Goal: Task Accomplishment & Management: Manage account settings

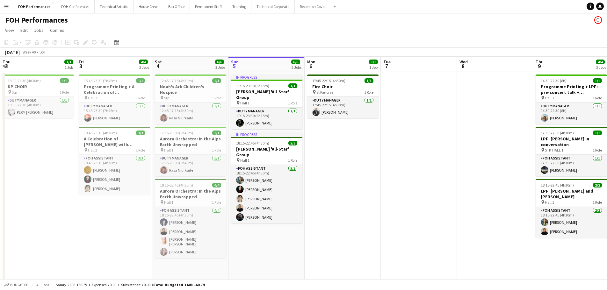
scroll to position [0, 152]
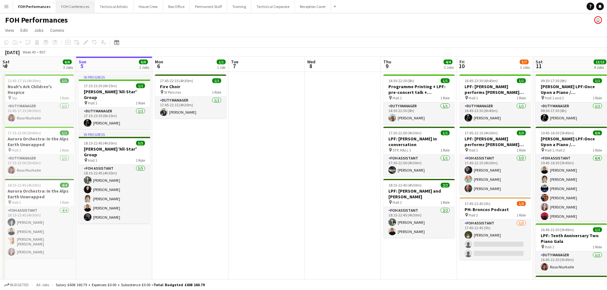
click at [82, 6] on button "FOH Conferences Close" at bounding box center [75, 6] width 39 height 12
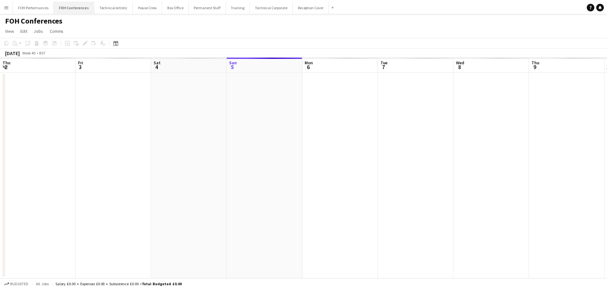
scroll to position [0, 152]
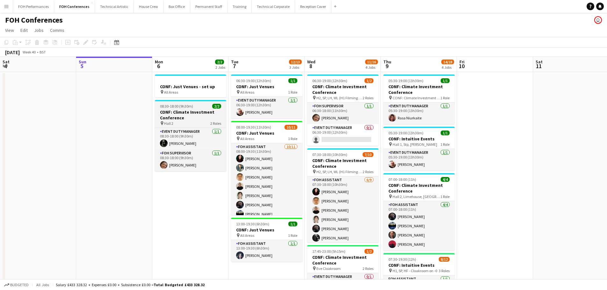
click at [194, 120] on h3 "CONF: Climate Investment Conference" at bounding box center [190, 114] width 71 height 11
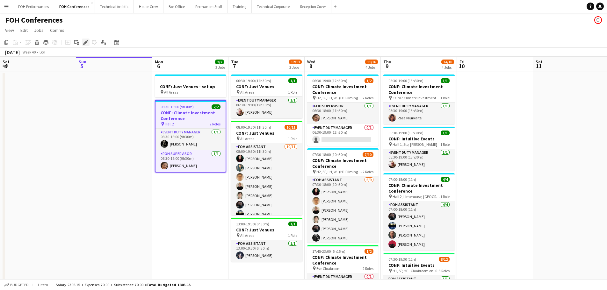
click at [84, 43] on icon at bounding box center [86, 43] width 4 height 4
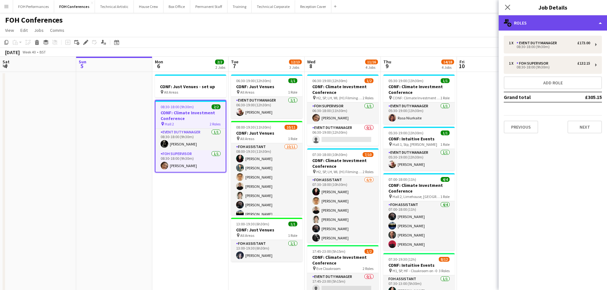
click at [600, 24] on div "multiple-users-add Roles" at bounding box center [553, 22] width 108 height 15
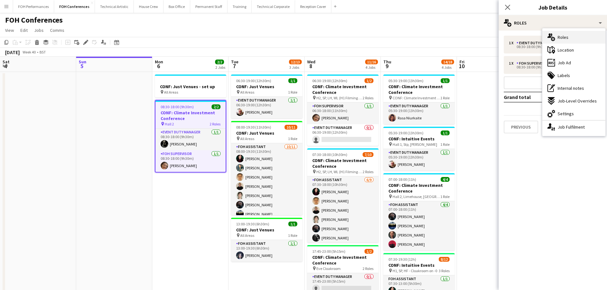
click at [557, 37] on div "multiple-users-add Roles" at bounding box center [573, 37] width 63 height 13
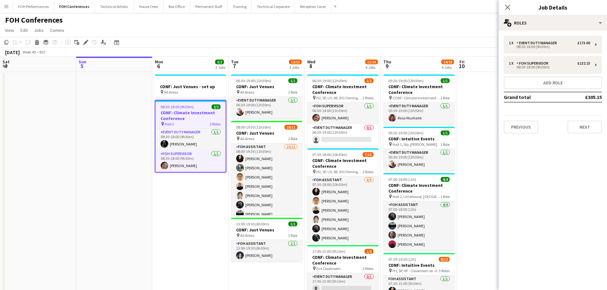
click at [444, 28] on app-page-menu "View Day view expanded Day view collapsed Month view Date picker Jump to [DATE]…" at bounding box center [303, 31] width 607 height 12
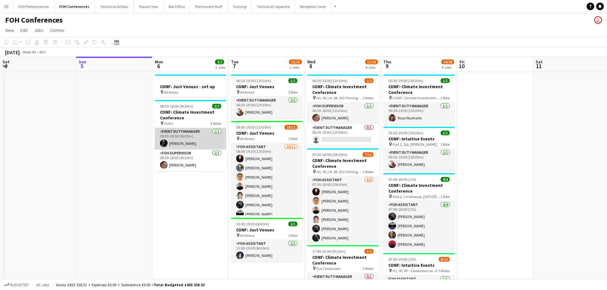
click at [181, 136] on app-card-role "Event Duty Manager [DATE] 08:30-18:00 (9h30m) [PERSON_NAME]" at bounding box center [190, 139] width 71 height 22
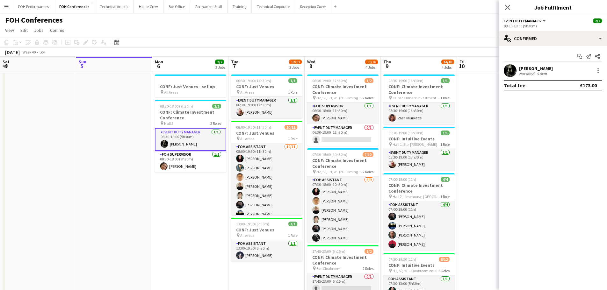
click at [183, 136] on app-card-role "Event Duty Manager [DATE] 08:30-18:00 (9h30m) [PERSON_NAME]" at bounding box center [190, 139] width 71 height 23
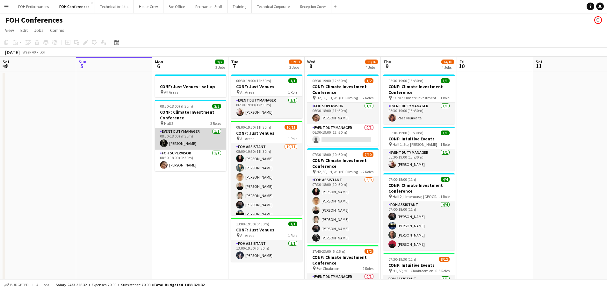
click at [183, 136] on app-card-role "Event Duty Manager [DATE] 08:30-18:00 (9h30m) [PERSON_NAME]" at bounding box center [190, 139] width 71 height 22
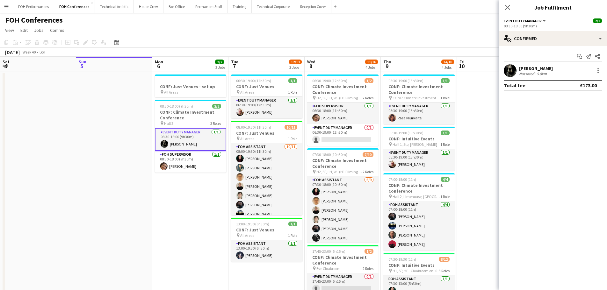
click at [139, 40] on app-toolbar "Copy Paste Paste Ctrl+V Paste with crew Ctrl+Shift+V Paste linked Job [GEOGRAPH…" at bounding box center [303, 42] width 607 height 11
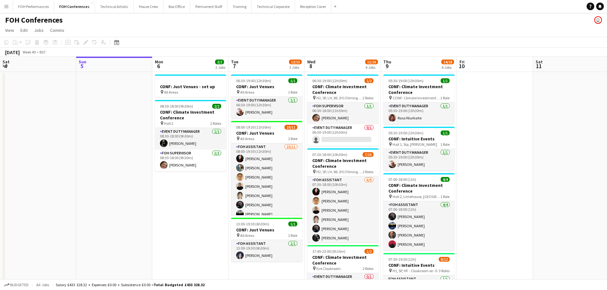
click at [152, 42] on app-toolbar "Copy Paste Paste Ctrl+V Paste with crew Ctrl+Shift+V Paste linked Job [GEOGRAPH…" at bounding box center [303, 42] width 607 height 11
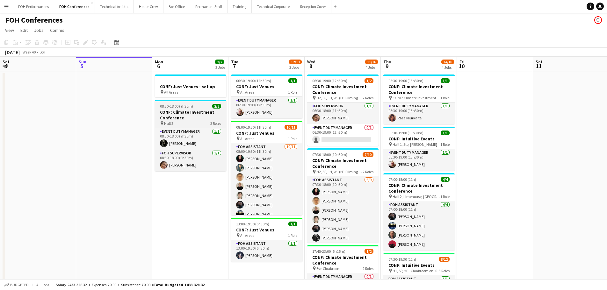
click at [177, 112] on h3 "CONF: Climate Investment Conference" at bounding box center [190, 114] width 71 height 11
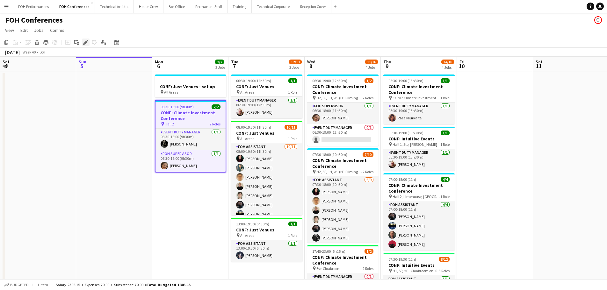
click at [86, 43] on icon at bounding box center [86, 43] width 4 height 4
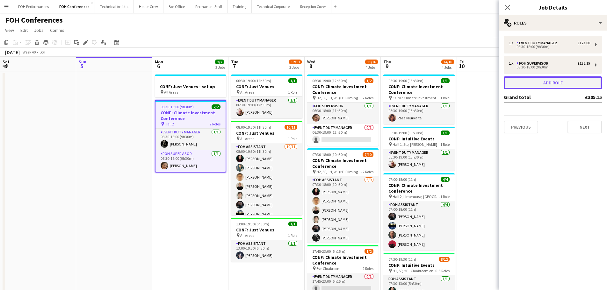
click at [549, 84] on button "Add role" at bounding box center [553, 82] width 98 height 13
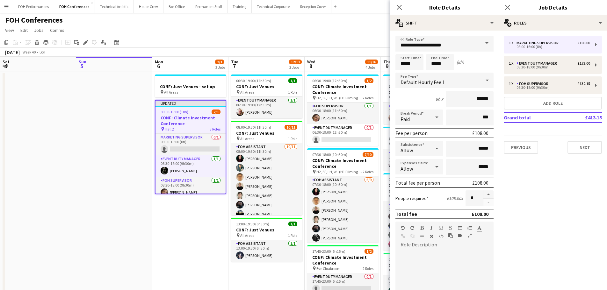
click at [481, 44] on span at bounding box center [486, 43] width 13 height 15
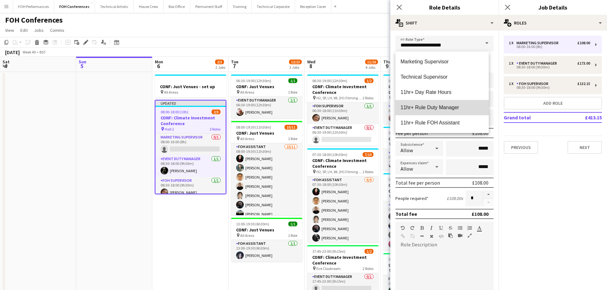
click at [448, 109] on span "11hr+ Rule Duty Manager" at bounding box center [441, 107] width 83 height 6
type input "**********"
type input "******"
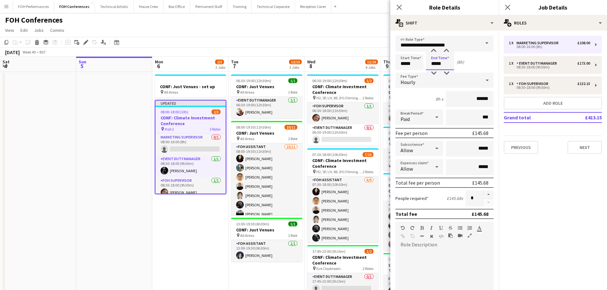
click at [436, 63] on input "*****" at bounding box center [440, 62] width 28 height 16
type input "*****"
click at [405, 64] on input "*****" at bounding box center [409, 62] width 28 height 16
type input "*****"
click at [474, 64] on div "Start Time ***** End Time ***** (2h)" at bounding box center [444, 62] width 98 height 16
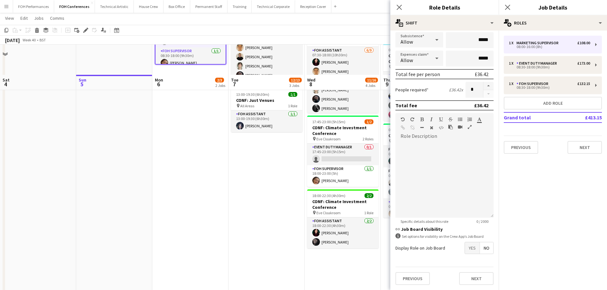
scroll to position [159, 0]
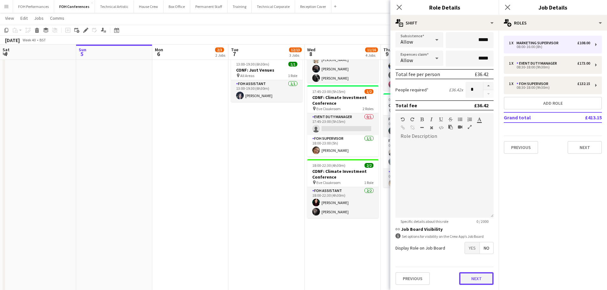
click at [475, 279] on button "Next" at bounding box center [476, 278] width 34 height 13
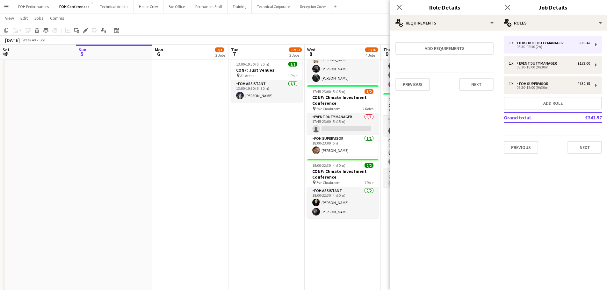
scroll to position [0, 0]
click at [475, 85] on button "Next" at bounding box center [476, 84] width 34 height 13
click at [475, 85] on button "Finish" at bounding box center [482, 85] width 24 height 13
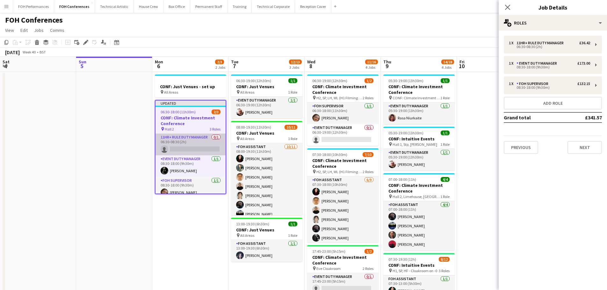
click at [183, 148] on app-card-role "11hr+ Rule Duty Manager 0/1 06:30-08:30 (2h) single-neutral-actions" at bounding box center [190, 145] width 70 height 22
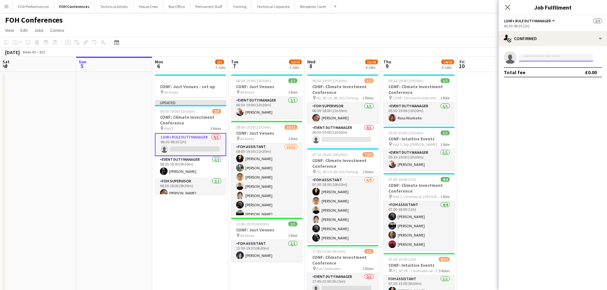
click at [540, 57] on input at bounding box center [556, 58] width 74 height 8
type input "***"
click at [542, 69] on span "[EMAIL_ADDRESS][DOMAIN_NAME]" at bounding box center [556, 71] width 64 height 5
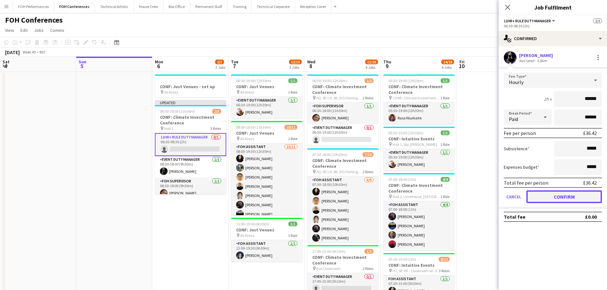
click at [566, 195] on button "Confirm" at bounding box center [563, 196] width 75 height 13
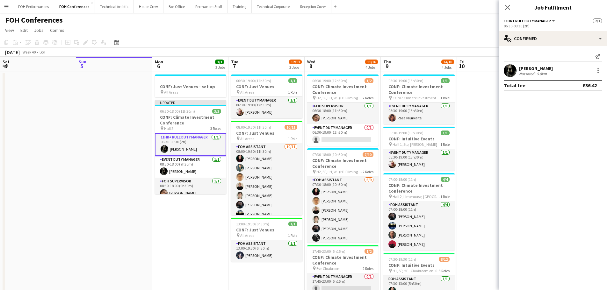
click at [146, 144] on app-date-cell at bounding box center [114, 282] width 76 height 421
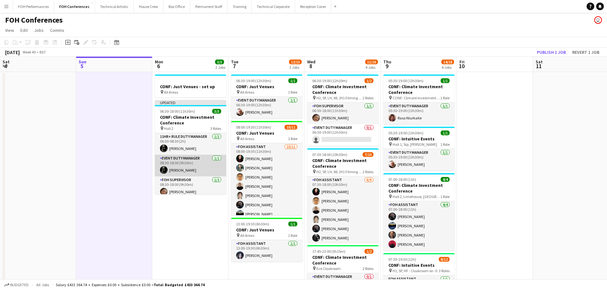
click at [196, 162] on app-card-role "Event Duty Manager [DATE] 08:30-18:00 (9h30m) [PERSON_NAME]" at bounding box center [190, 166] width 71 height 22
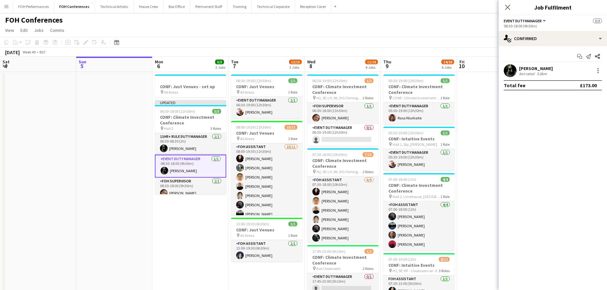
click at [187, 165] on app-card-role "Event Duty Manager [DATE] 08:30-18:00 (9h30m) [PERSON_NAME]" at bounding box center [190, 166] width 71 height 23
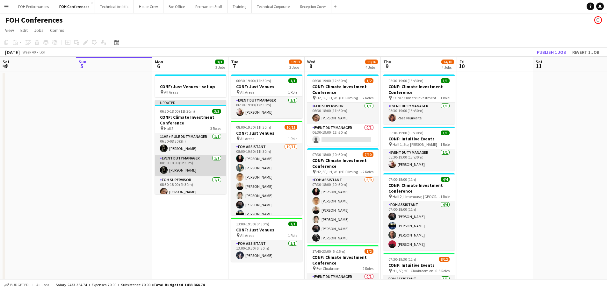
click at [187, 165] on app-card-role "Event Duty Manager [DATE] 08:30-18:00 (9h30m) [PERSON_NAME]" at bounding box center [190, 166] width 71 height 22
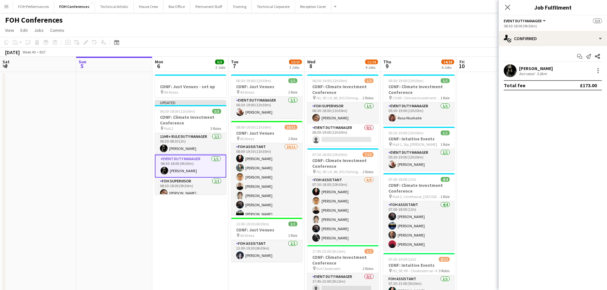
click at [548, 25] on div "08:30-18:00 (9h30m)" at bounding box center [553, 26] width 98 height 5
click at [183, 141] on app-card-role "11hr+ Rule Duty Manager [DATE] 06:30-08:30 (2h) [PERSON_NAME]" at bounding box center [190, 144] width 71 height 22
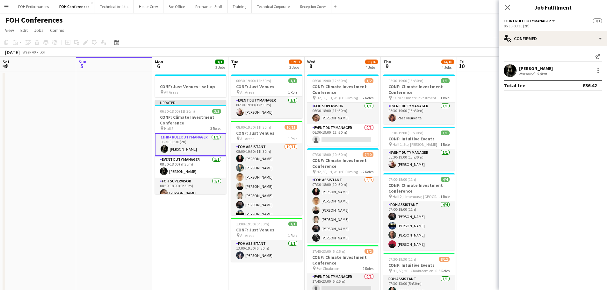
click at [280, 22] on div "FOH Conferences user" at bounding box center [303, 19] width 607 height 12
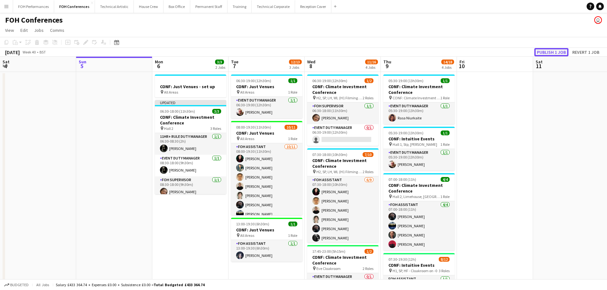
click at [556, 51] on button "Publish 1 job" at bounding box center [551, 52] width 34 height 8
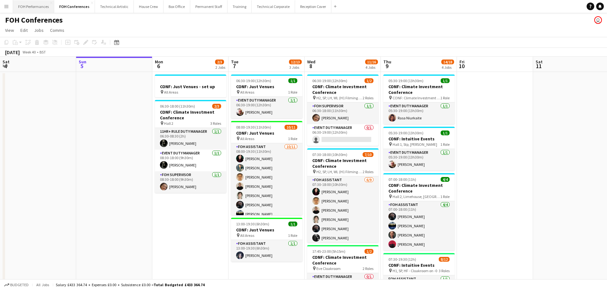
click at [35, 8] on button "FOH Performances Close" at bounding box center [33, 6] width 41 height 12
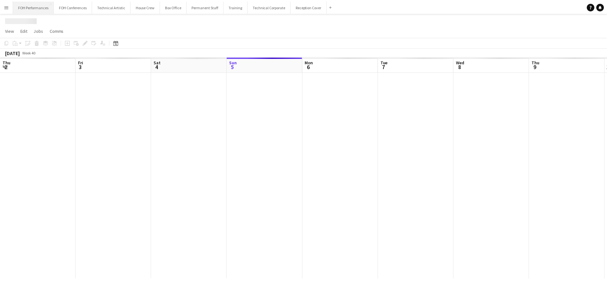
scroll to position [0, 152]
